Goal: Task Accomplishment & Management: Use online tool/utility

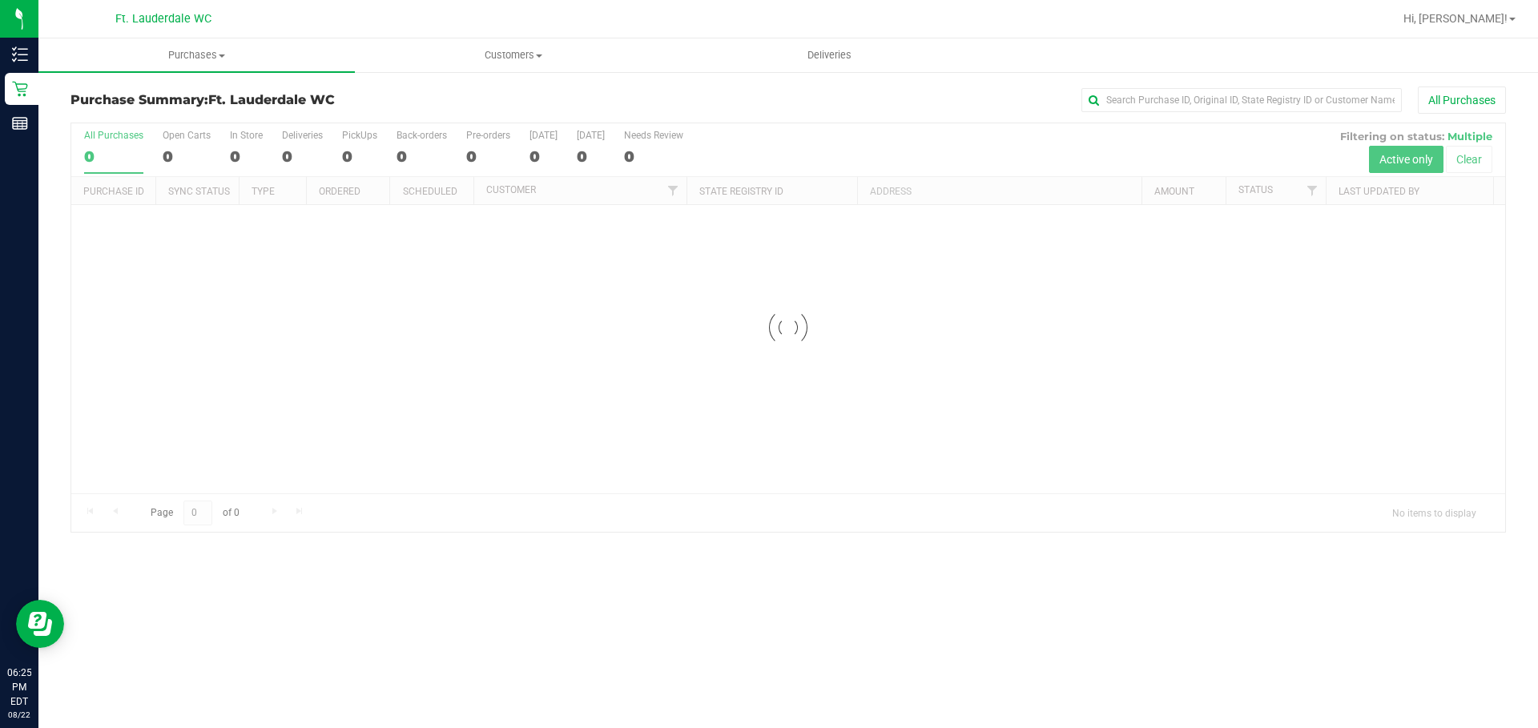
click at [345, 526] on div at bounding box center [788, 327] width 1434 height 409
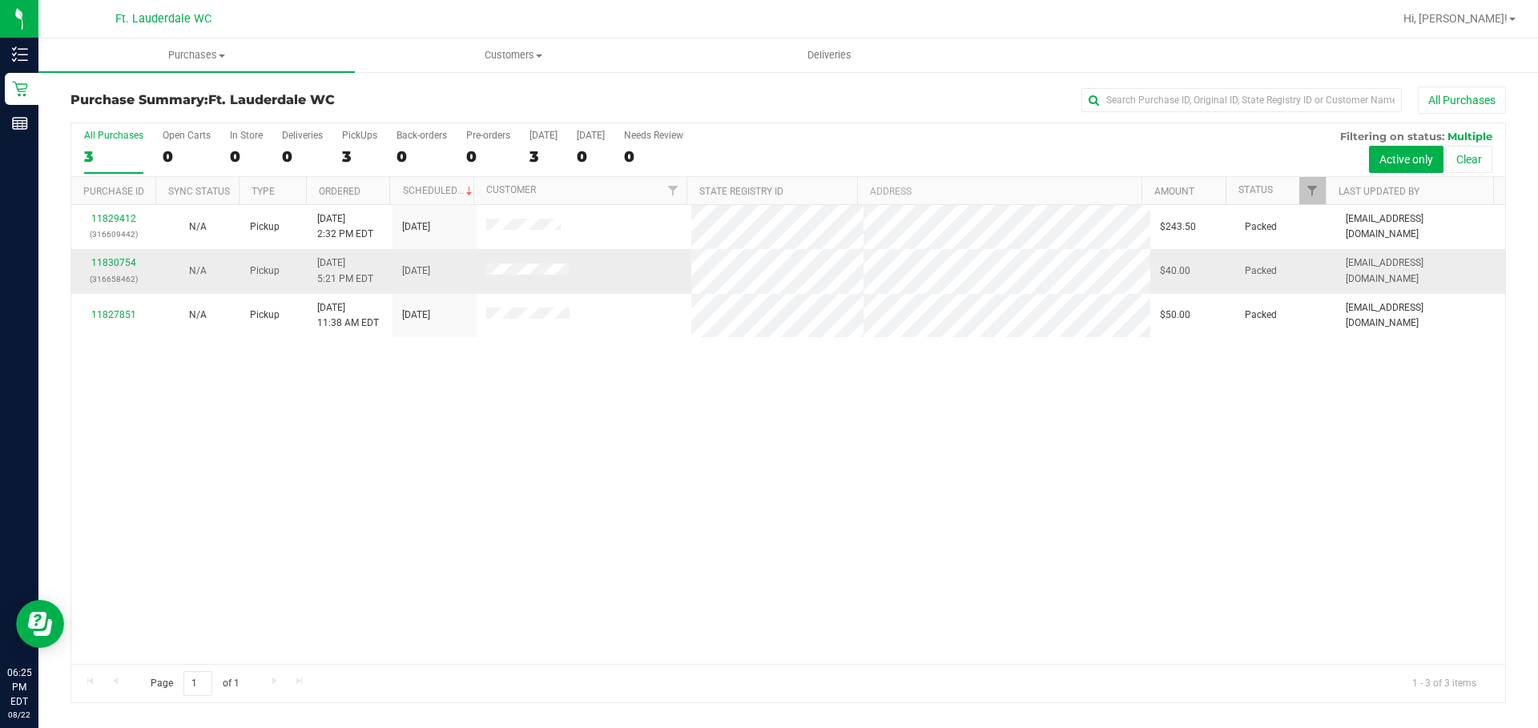
click at [129, 268] on div "11830754 (316658462)" at bounding box center [113, 271] width 65 height 30
click at [109, 264] on link "11830754" at bounding box center [113, 262] width 45 height 11
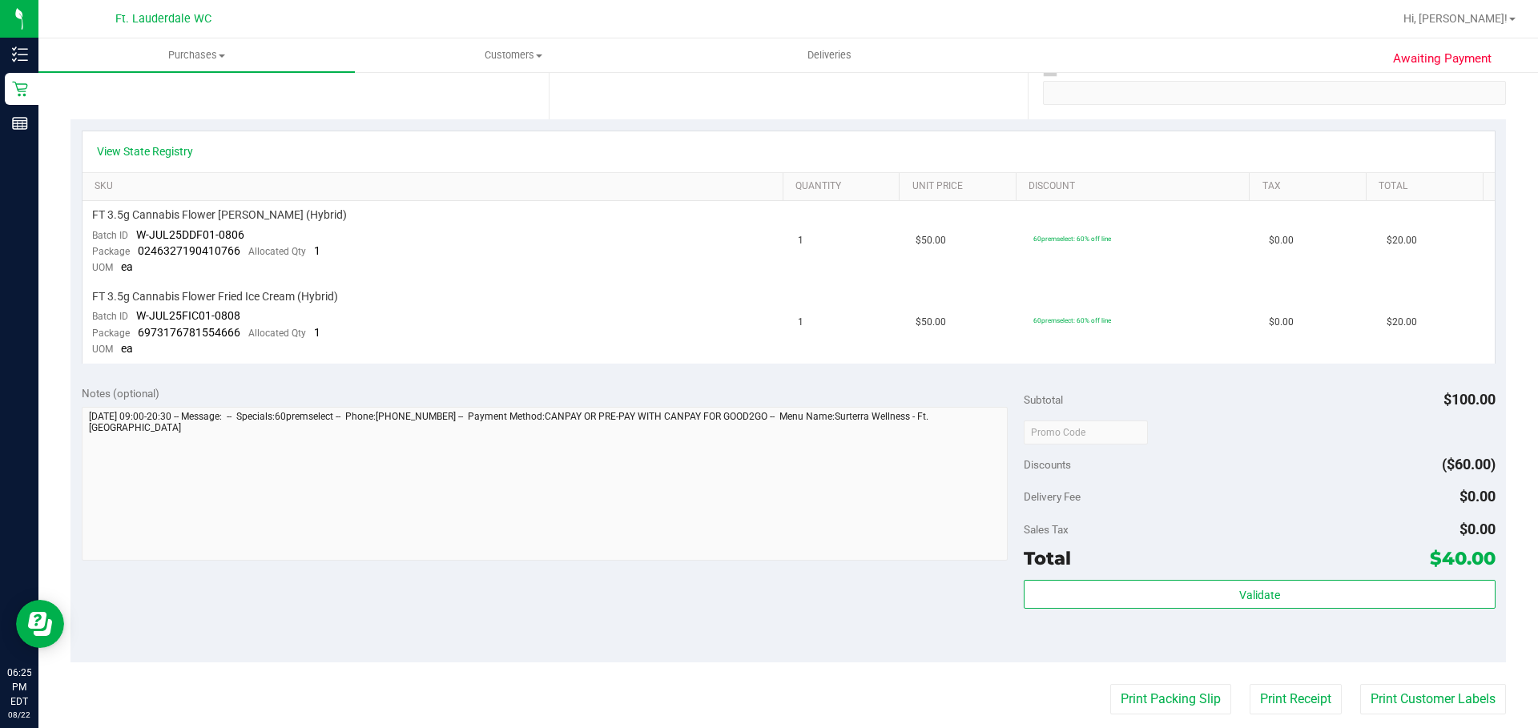
scroll to position [312, 0]
click at [1152, 689] on button "Print Packing Slip" at bounding box center [1170, 700] width 121 height 30
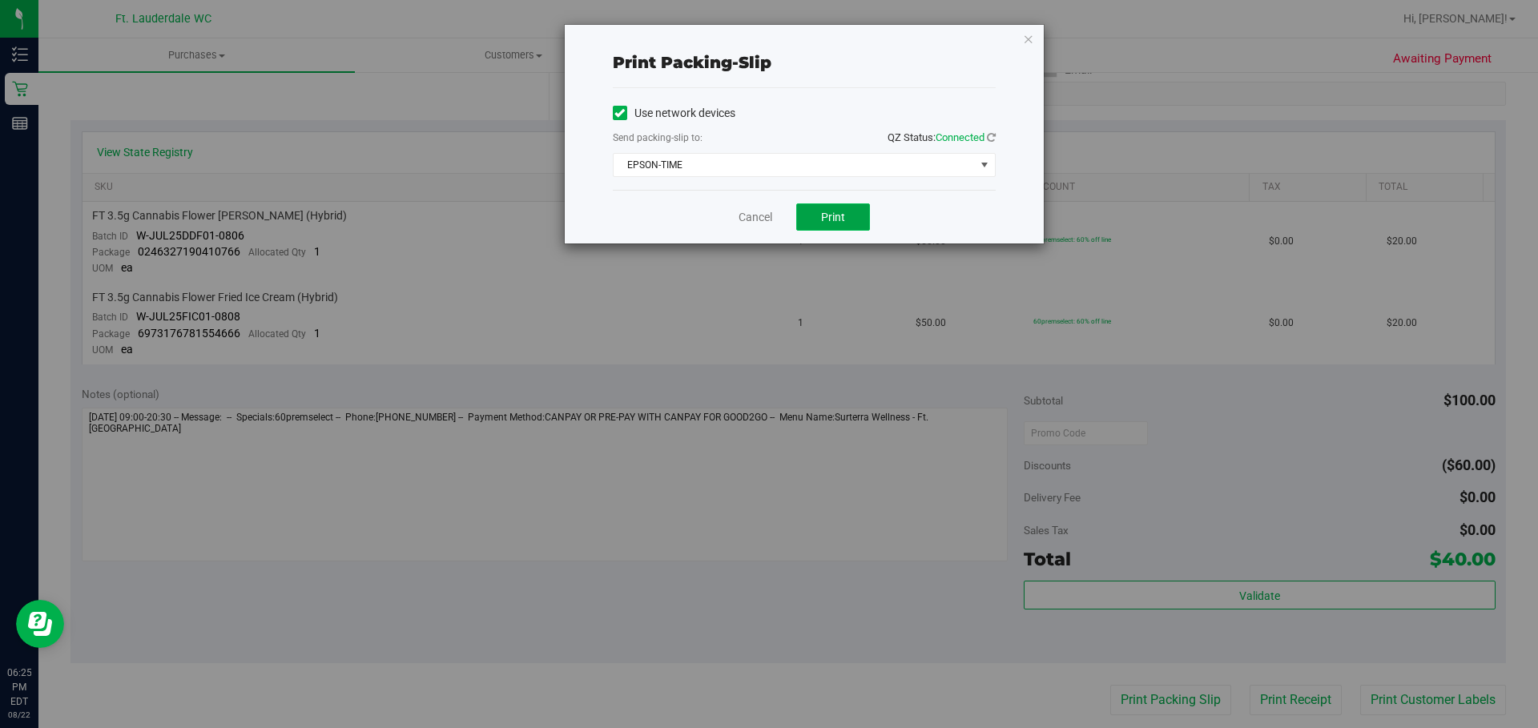
click at [828, 217] on span "Print" at bounding box center [833, 217] width 24 height 13
click at [744, 220] on link "Cancel" at bounding box center [748, 217] width 34 height 17
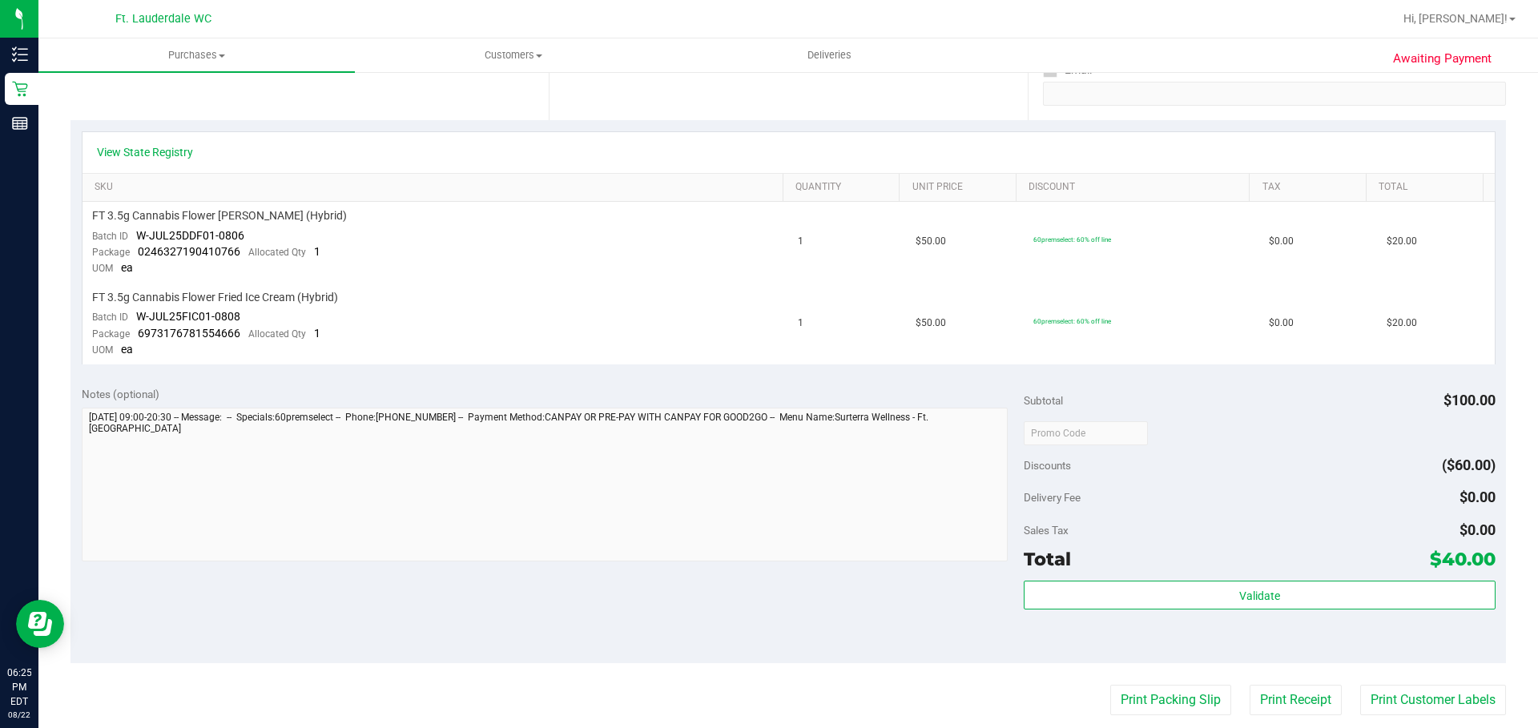
click at [1117, 562] on div "Total $40.00" at bounding box center [1259, 559] width 471 height 29
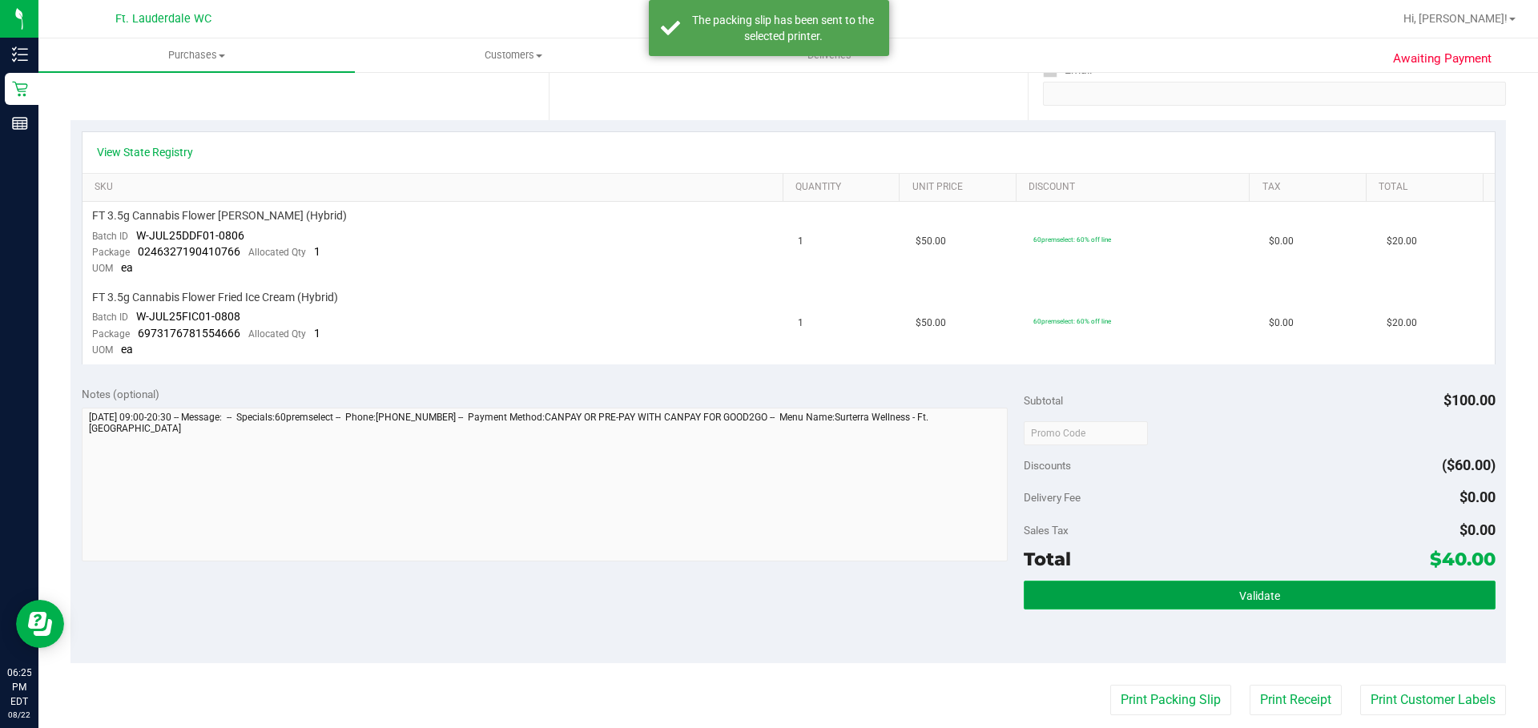
click at [1124, 593] on button "Validate" at bounding box center [1259, 595] width 471 height 29
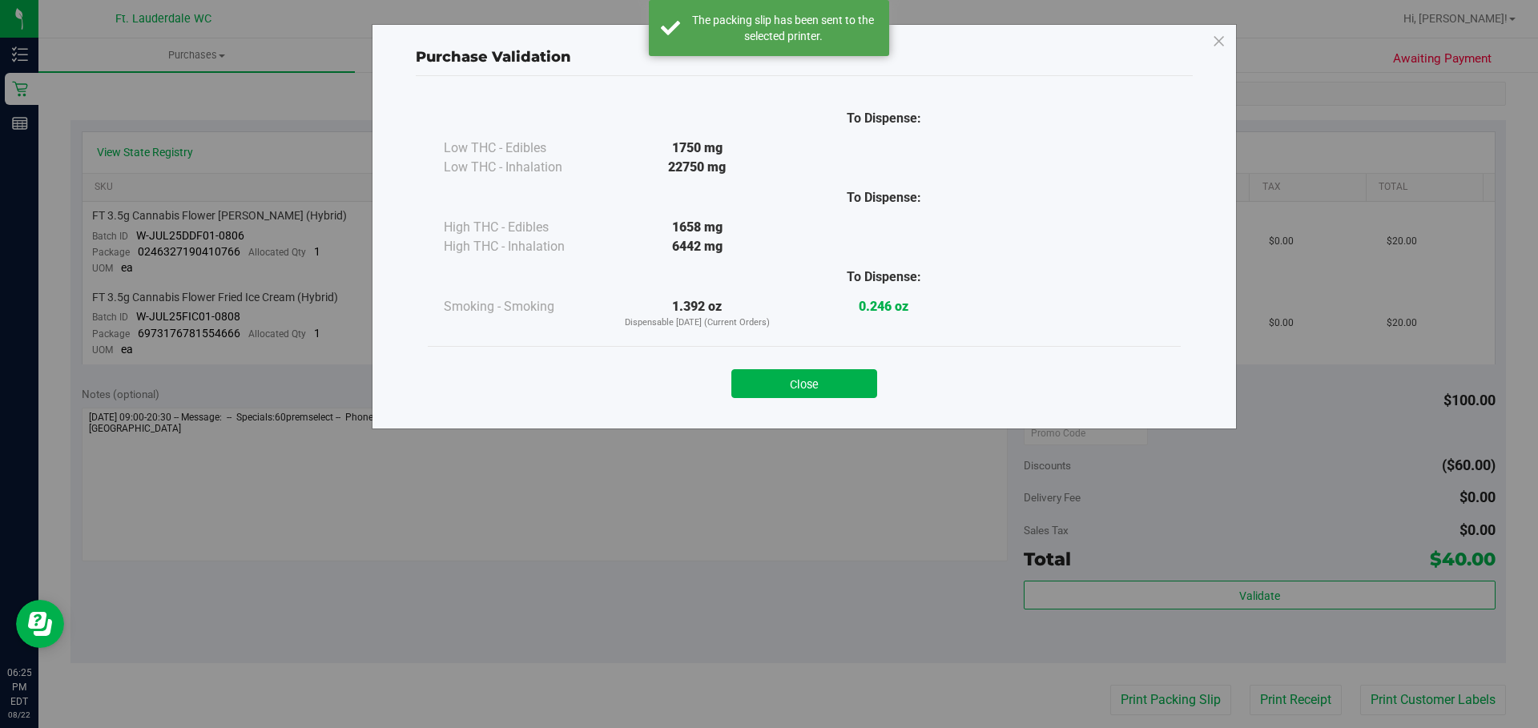
click at [812, 353] on div "Close" at bounding box center [804, 378] width 753 height 65
click at [819, 386] on button "Close" at bounding box center [804, 383] width 146 height 29
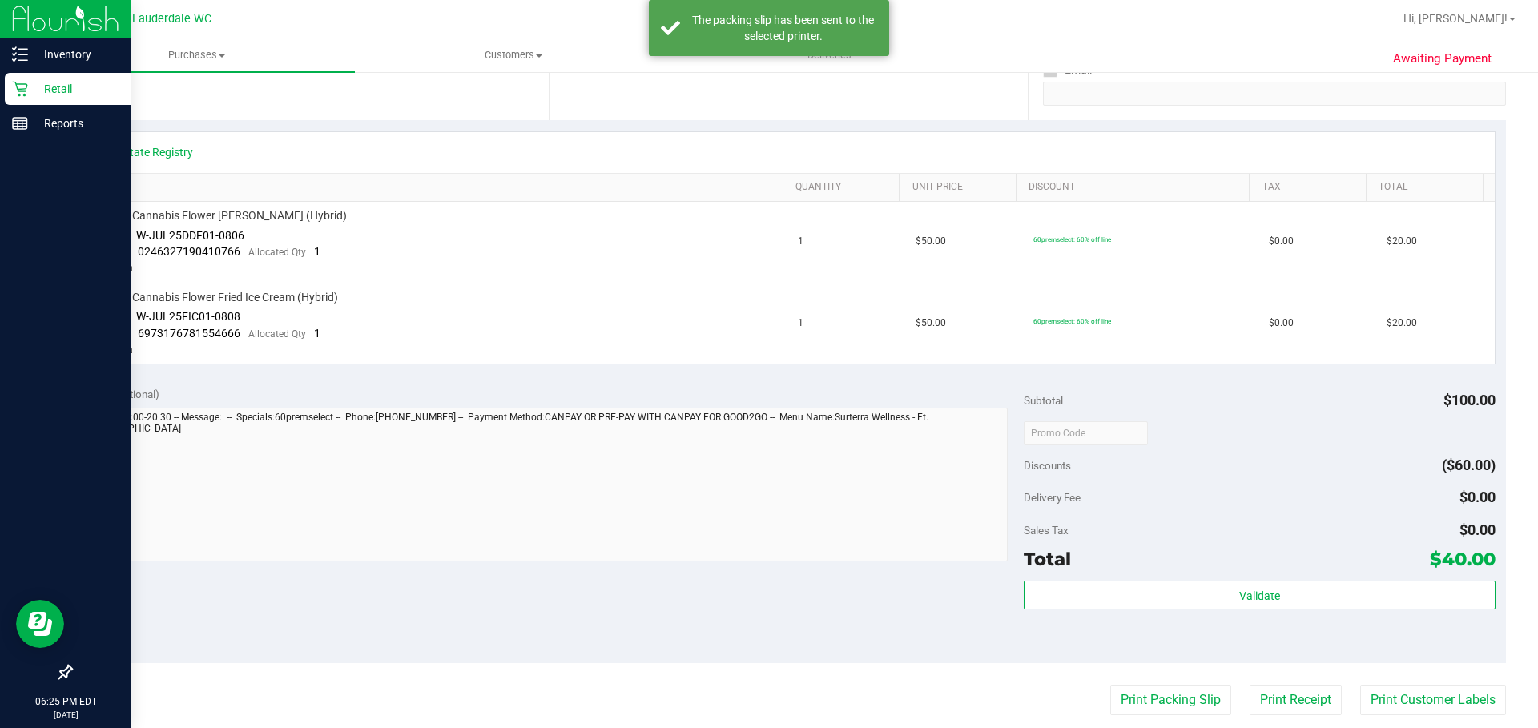
click at [21, 86] on icon at bounding box center [20, 89] width 16 height 16
